Goal: Information Seeking & Learning: Learn about a topic

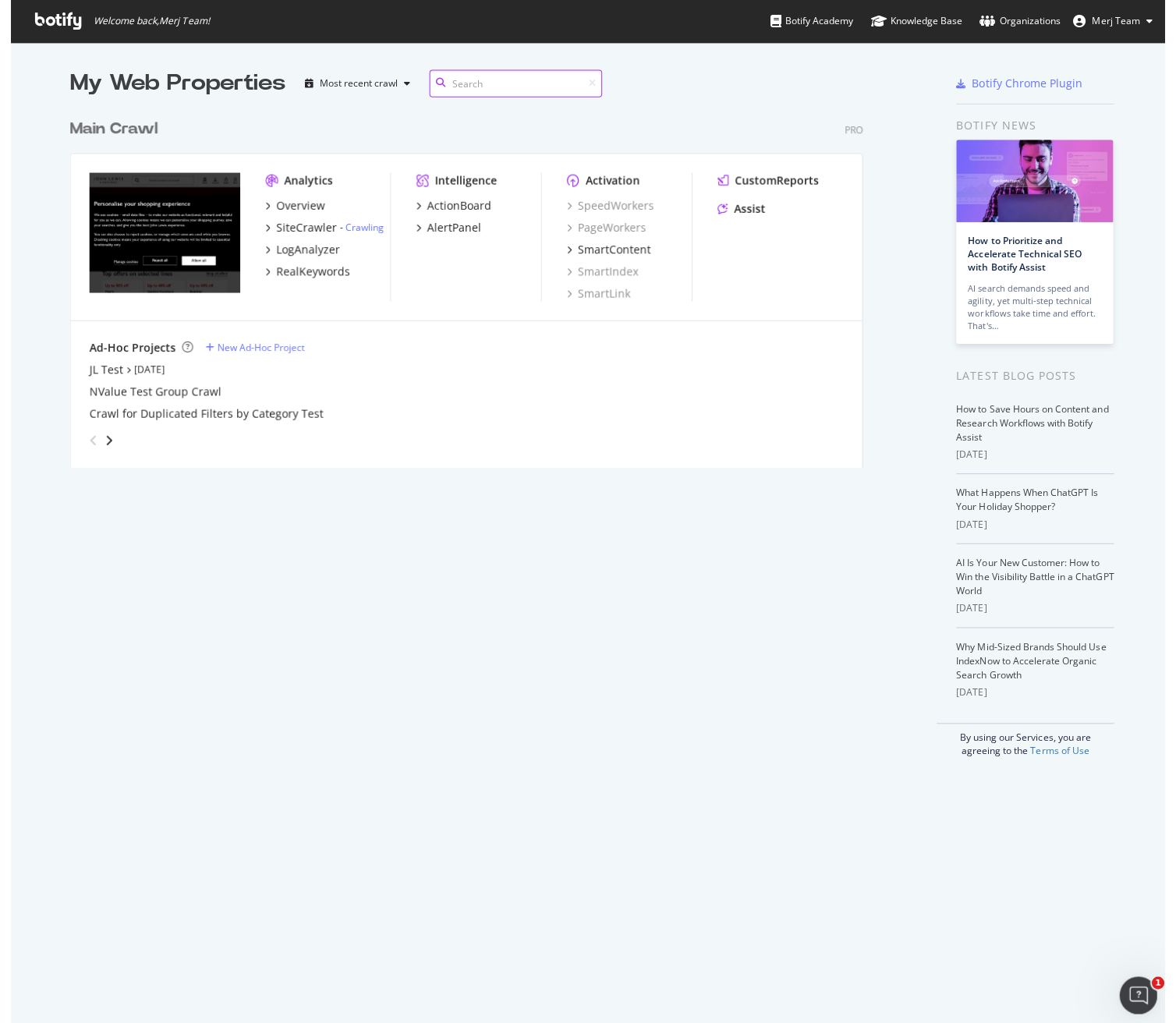
scroll to position [355, 831]
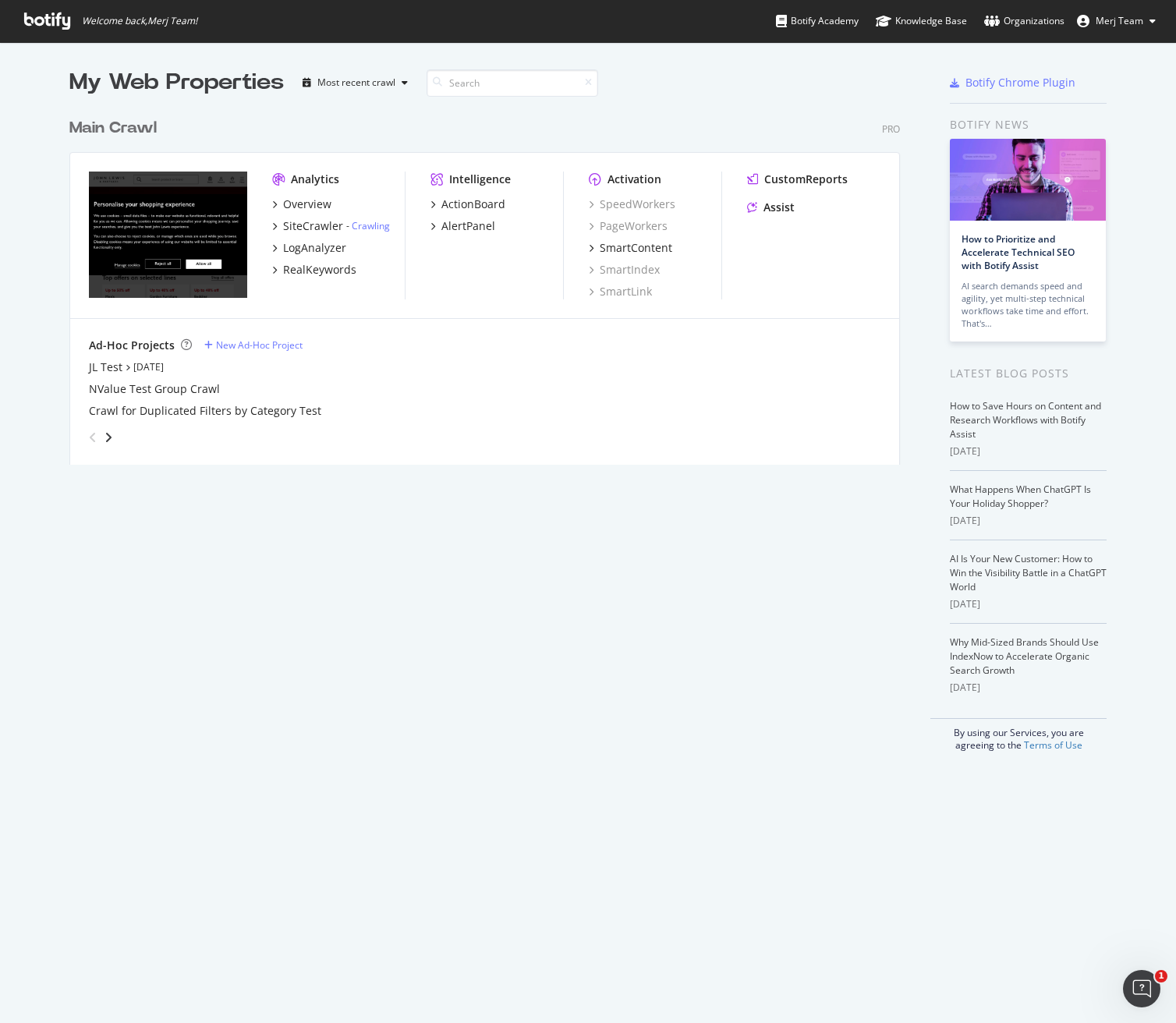
click at [310, 212] on div "Overview SiteCrawler - Crawling LogAnalyzer RealKeywords" at bounding box center [338, 237] width 133 height 81
click at [312, 179] on div "Analytics" at bounding box center [315, 180] width 49 height 15
click at [287, 205] on div "Overview" at bounding box center [307, 204] width 49 height 15
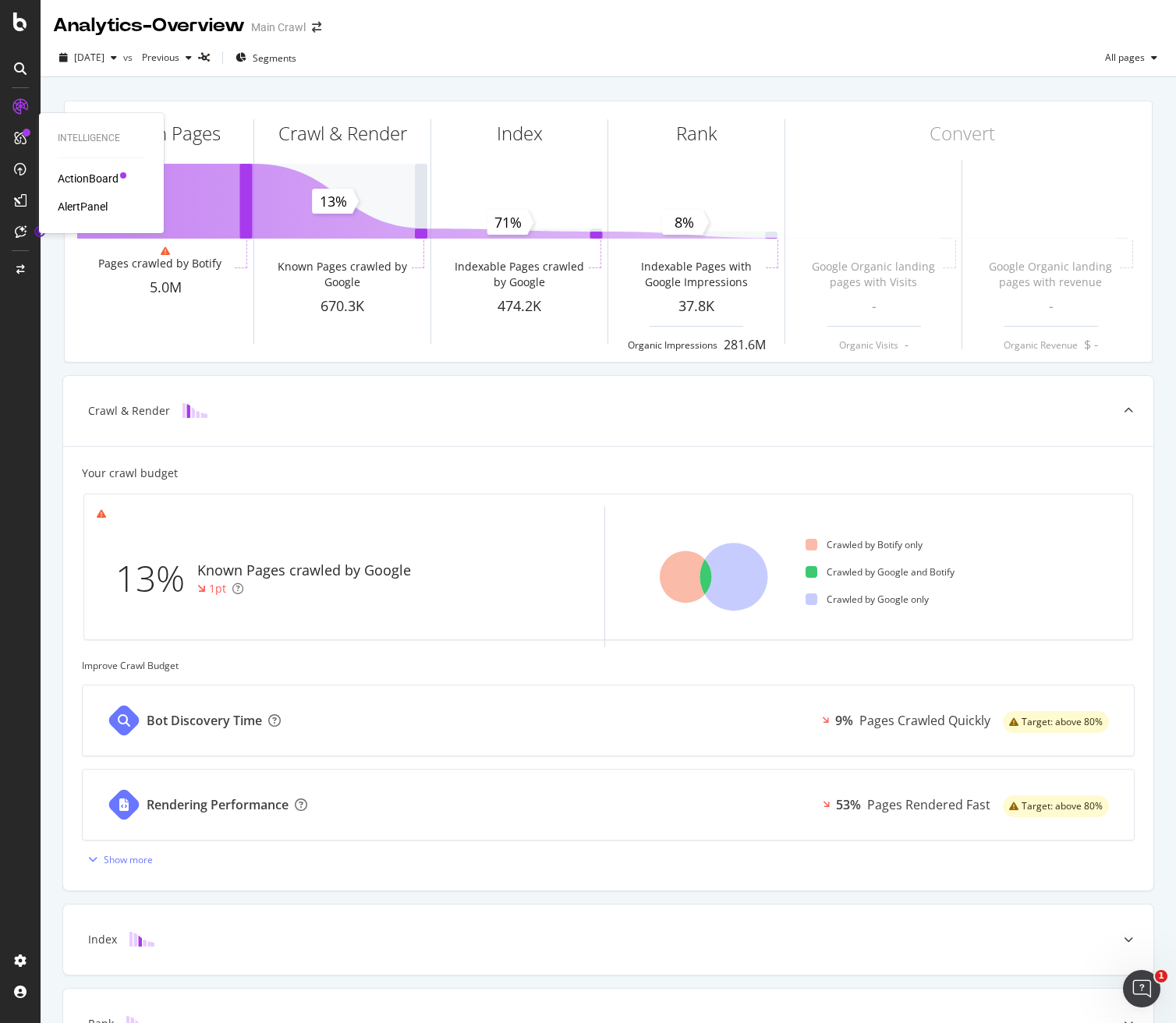
click at [24, 137] on icon at bounding box center [20, 138] width 13 height 13
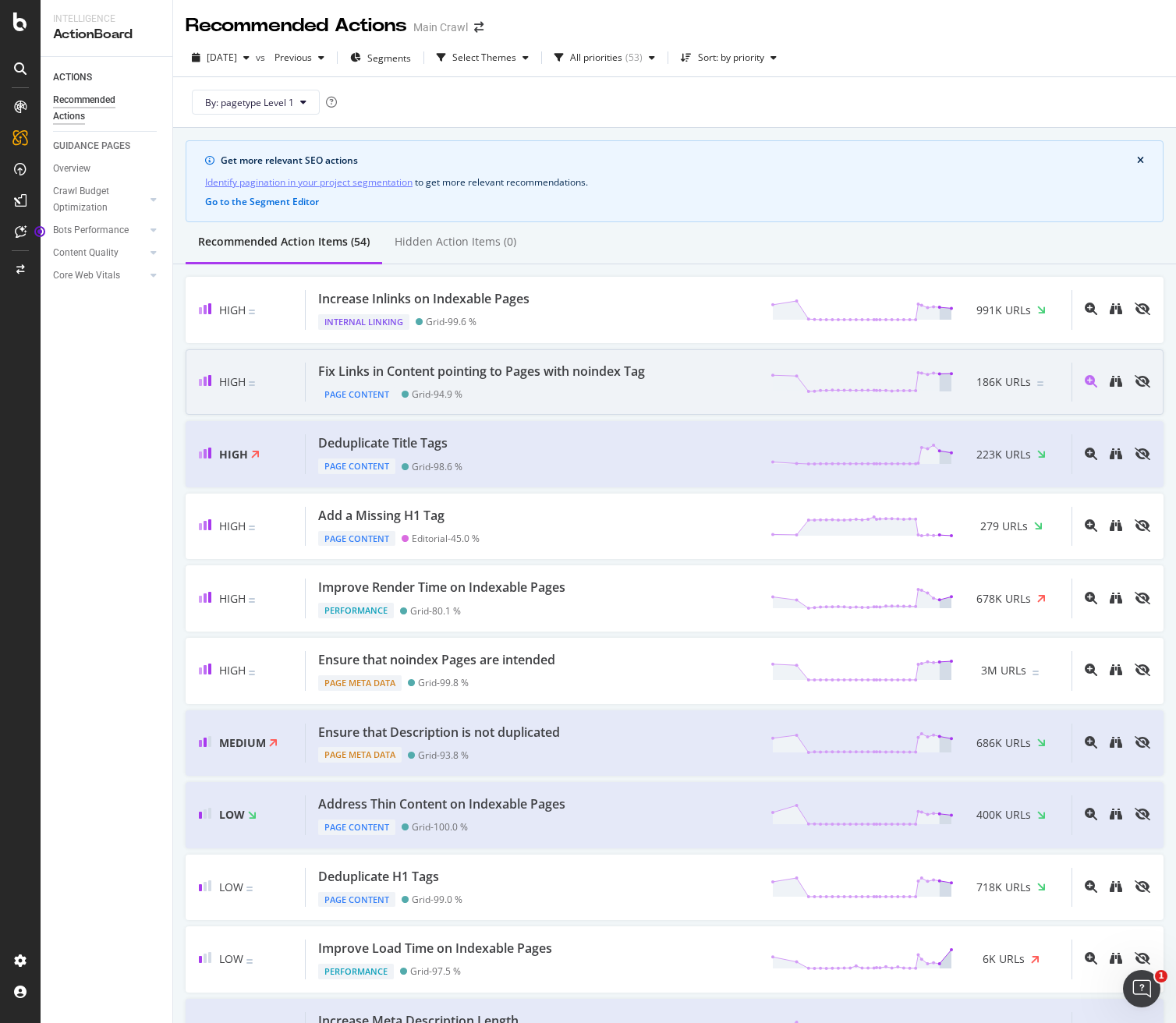
click at [630, 378] on div "Fix Links in Content pointing to Pages with noindex Tag" at bounding box center [482, 371] width 327 height 18
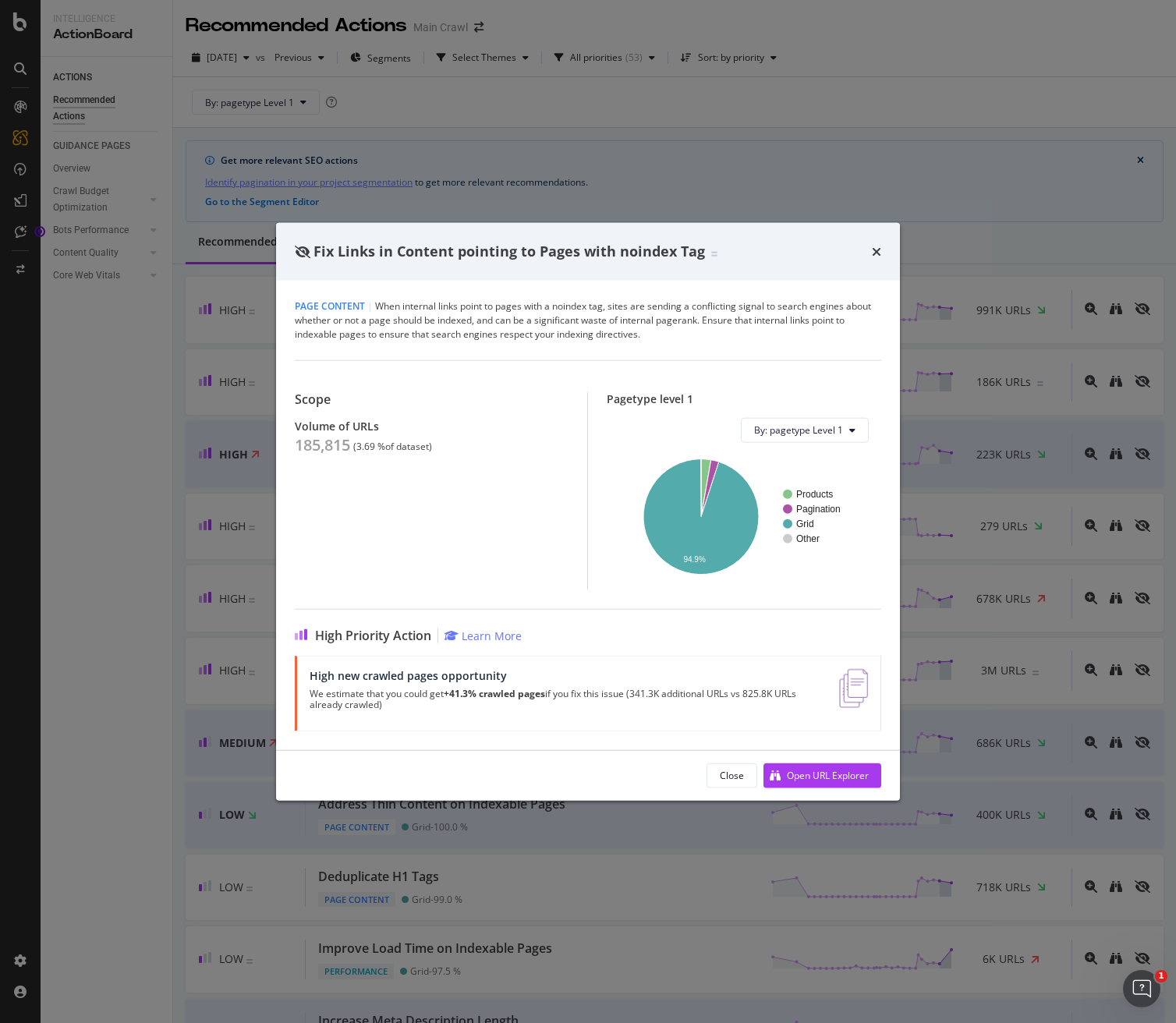
click at [988, 452] on div "Fix Links in Content pointing to Pages with noindex Tag Page Content | When int…" at bounding box center [588, 512] width 1176 height 1023
